Goal: Information Seeking & Learning: Learn about a topic

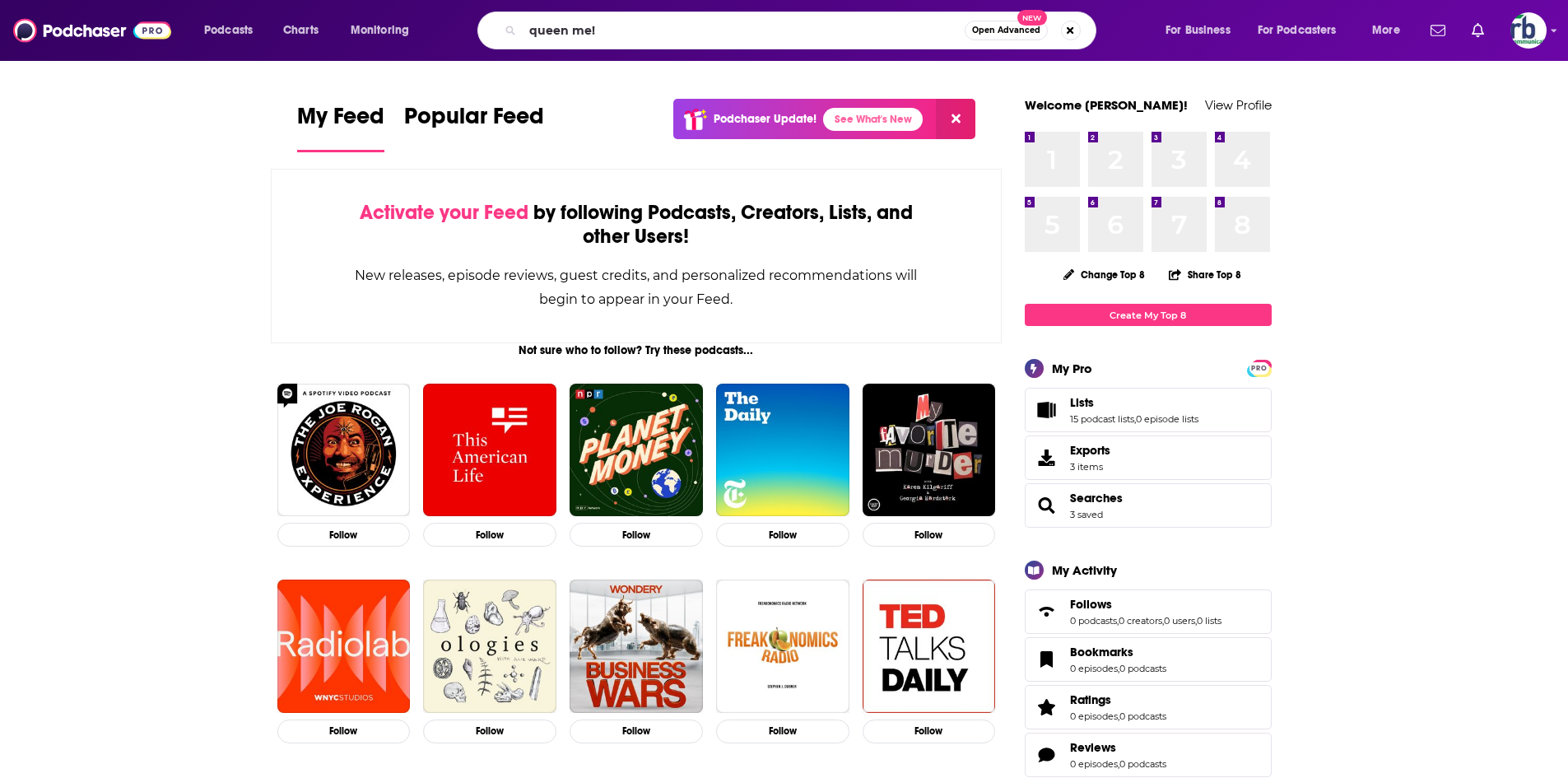
type input "queen me!"
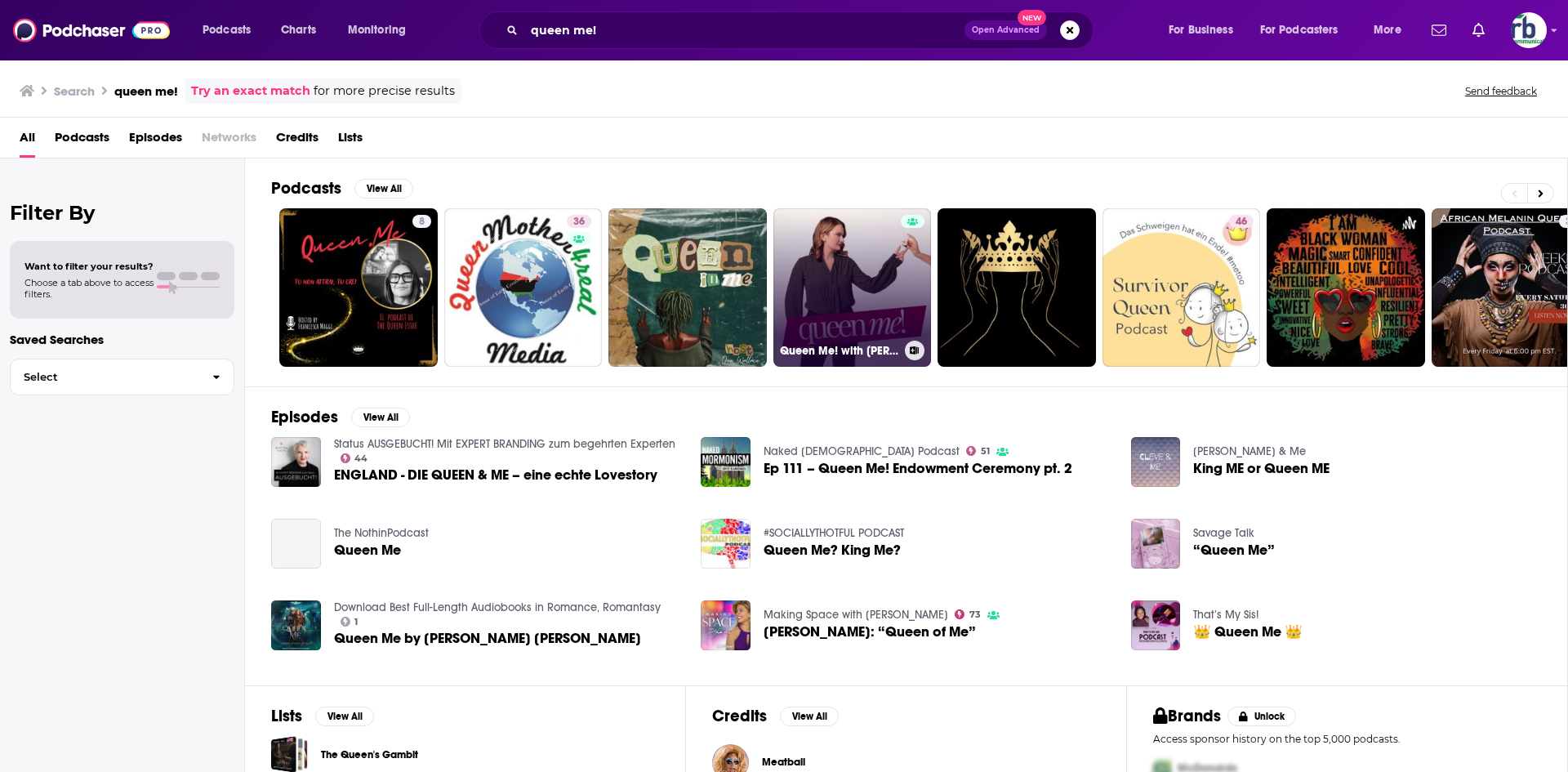
click at [861, 277] on link "Queen Me! with [PERSON_NAME] [PERSON_NAME]" at bounding box center [853, 287] width 159 height 159
